Goal: Communication & Community: Ask a question

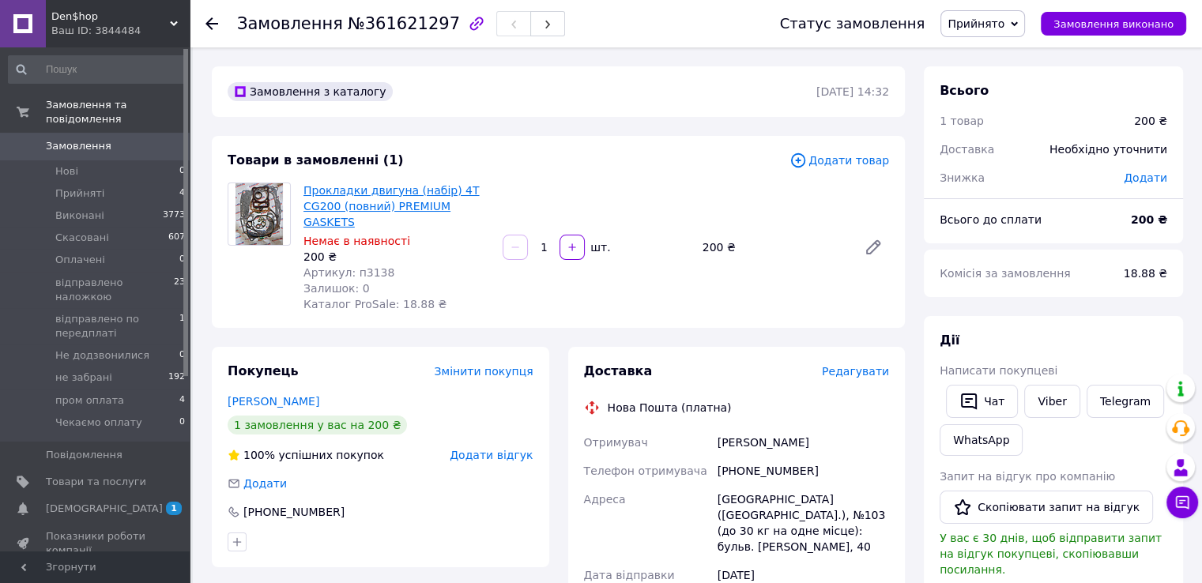
click at [348, 205] on link "Прокладки двигуна (набір) 4T CG200 (повний) PREMIUM GASKETS" at bounding box center [390, 206] width 175 height 44
click at [988, 402] on button "Чат" at bounding box center [982, 401] width 72 height 33
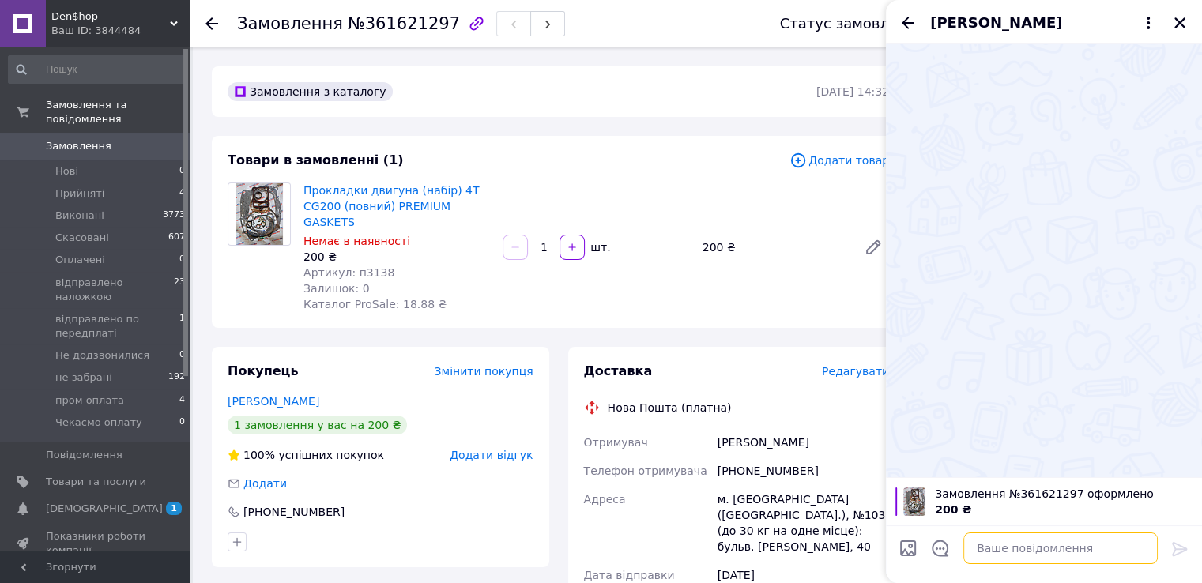
click at [1036, 547] on textarea at bounding box center [1060, 548] width 194 height 32
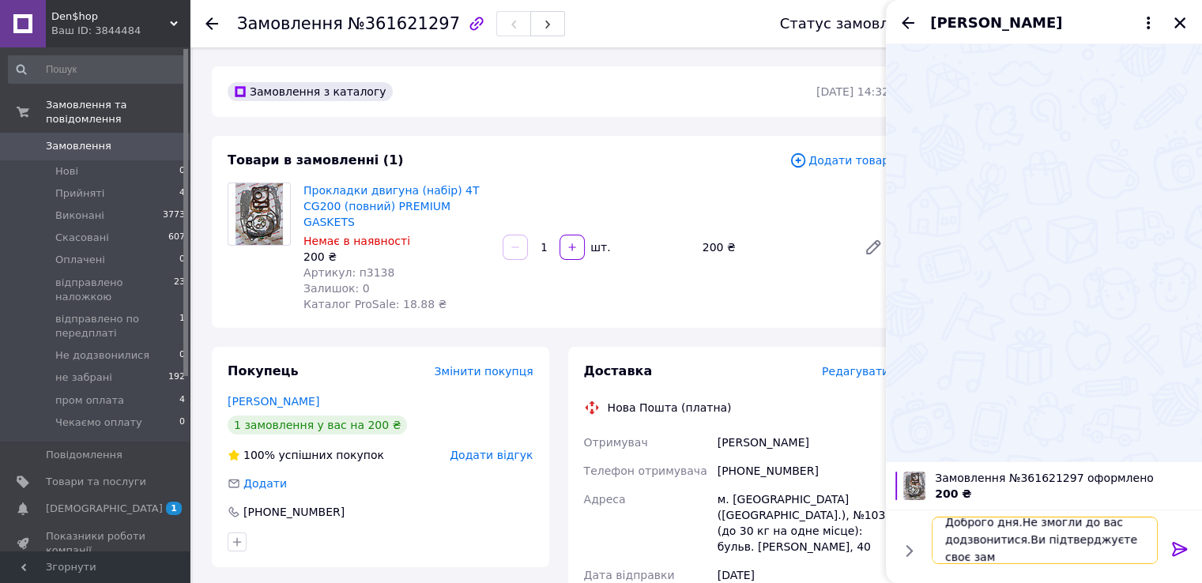
scroll to position [1, 0]
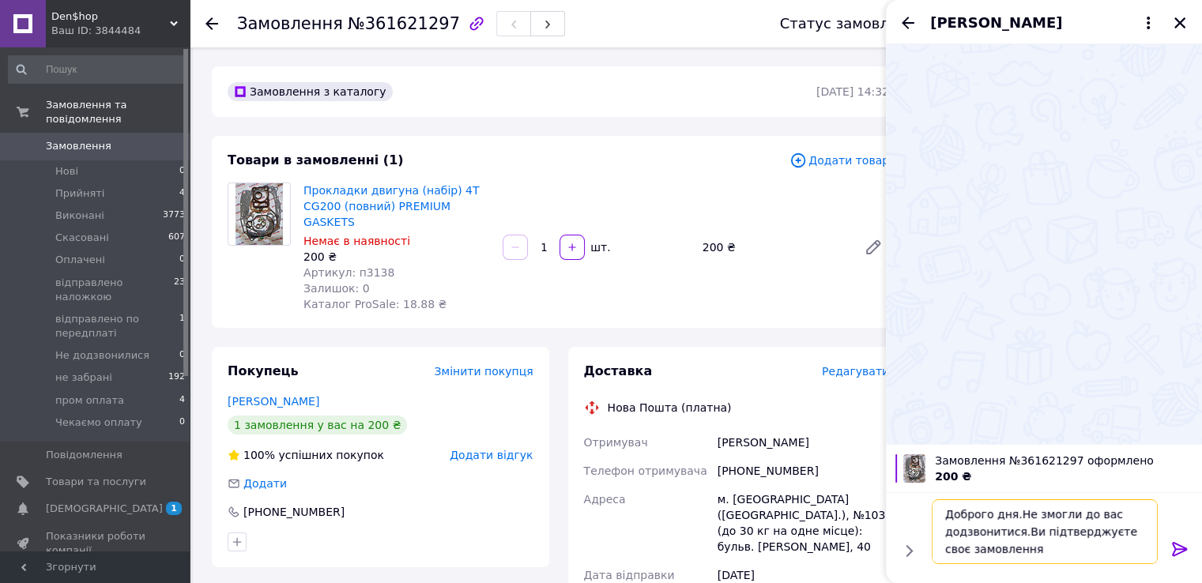
type textarea "Доброго дня.Не змогли до вас додзвонитися.Ви підтверджуєте своє замовлення?"
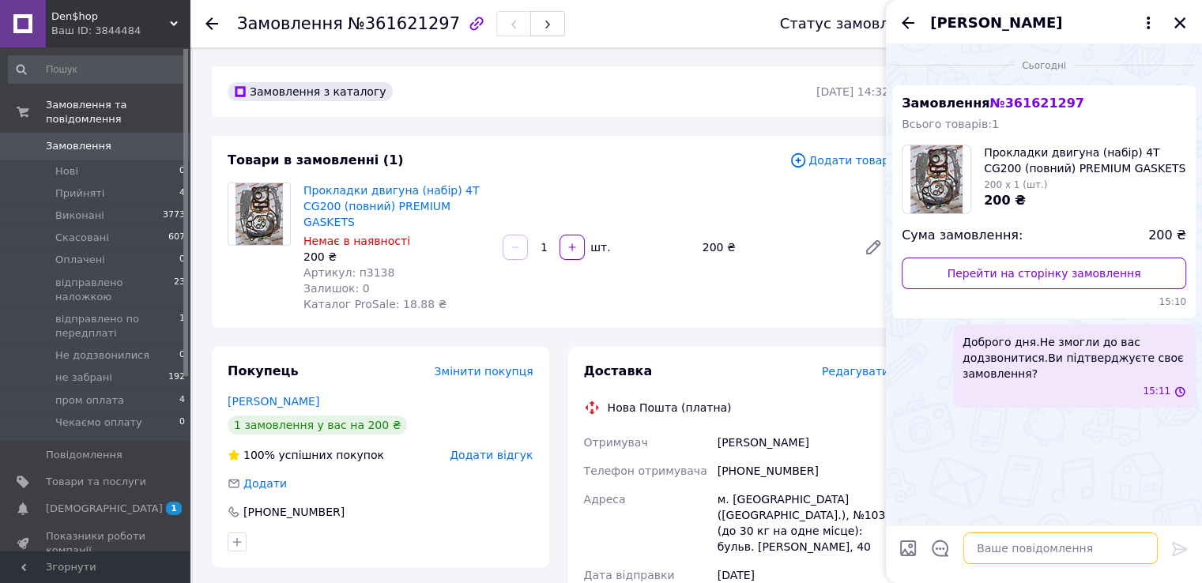
scroll to position [0, 0]
click at [1183, 17] on icon "Закрити" at bounding box center [1179, 23] width 14 height 14
